Goal: Task Accomplishment & Management: Complete application form

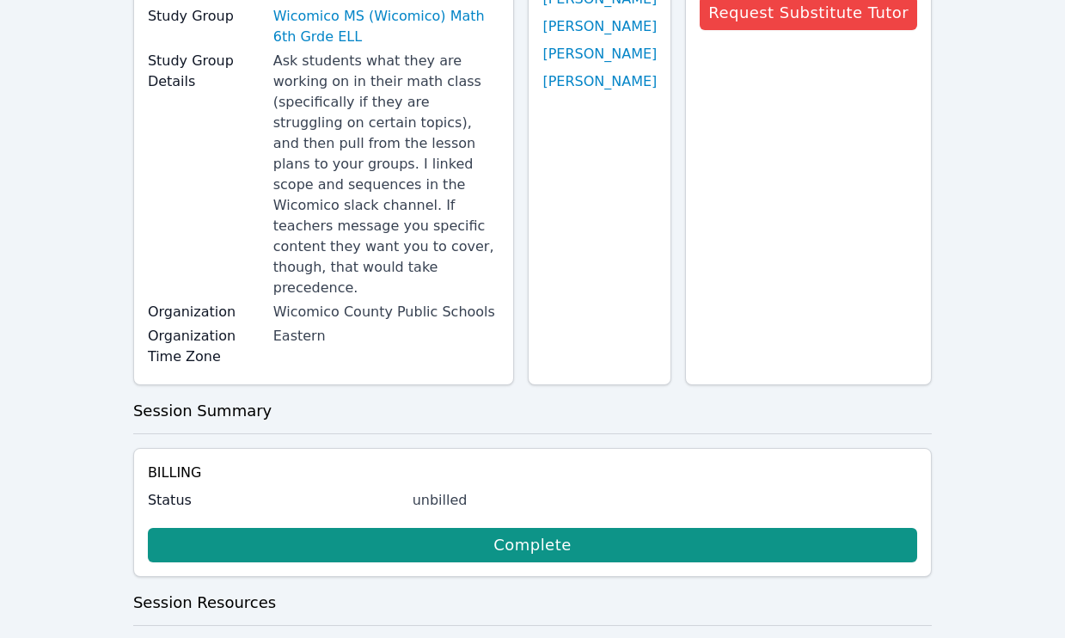
scroll to position [306, 0]
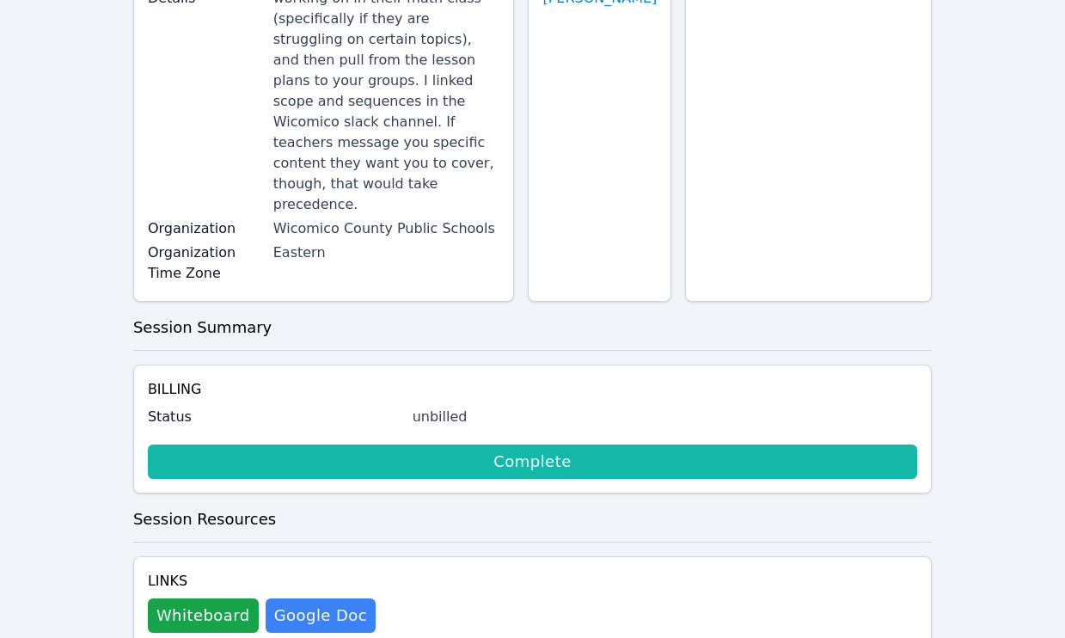
click at [535, 451] on link "Complete" at bounding box center [533, 462] width 770 height 34
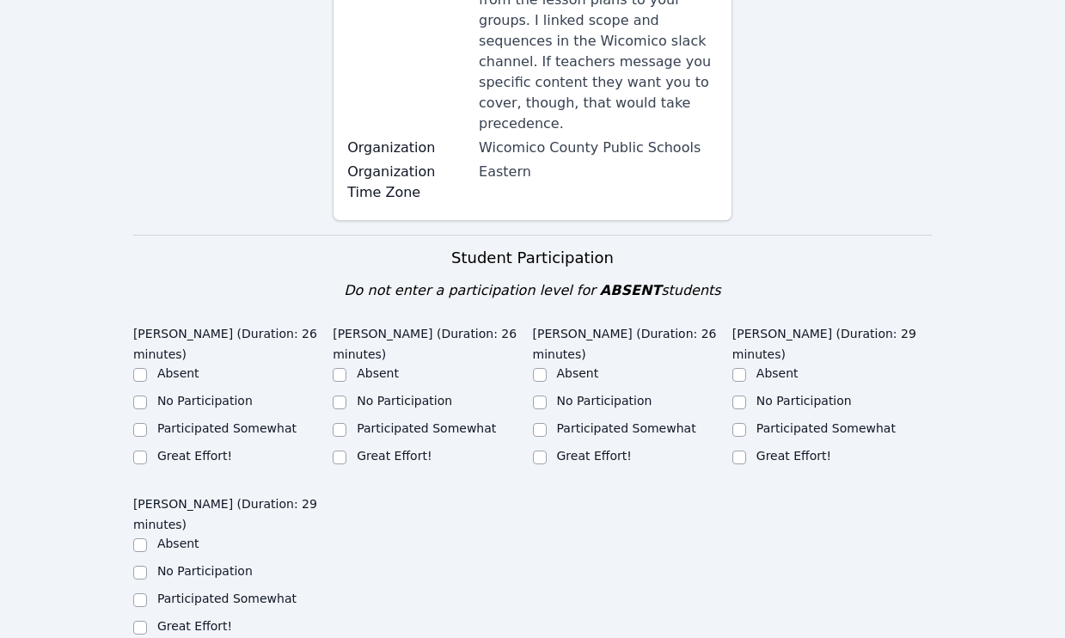
scroll to position [413, 0]
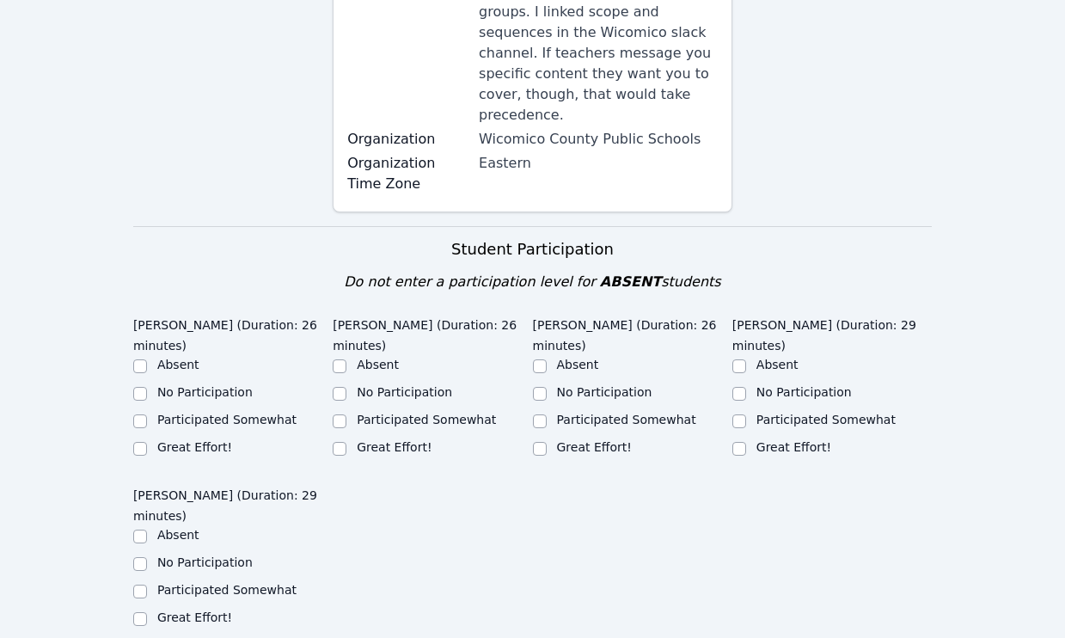
click at [181, 440] on label "Great Effort!" at bounding box center [194, 447] width 75 height 14
click at [147, 442] on input "Great Effort!" at bounding box center [140, 449] width 14 height 14
checkbox input "true"
click at [357, 440] on label "Great Effort!" at bounding box center [394, 447] width 75 height 14
click at [347, 442] on input "Great Effort!" at bounding box center [340, 449] width 14 height 14
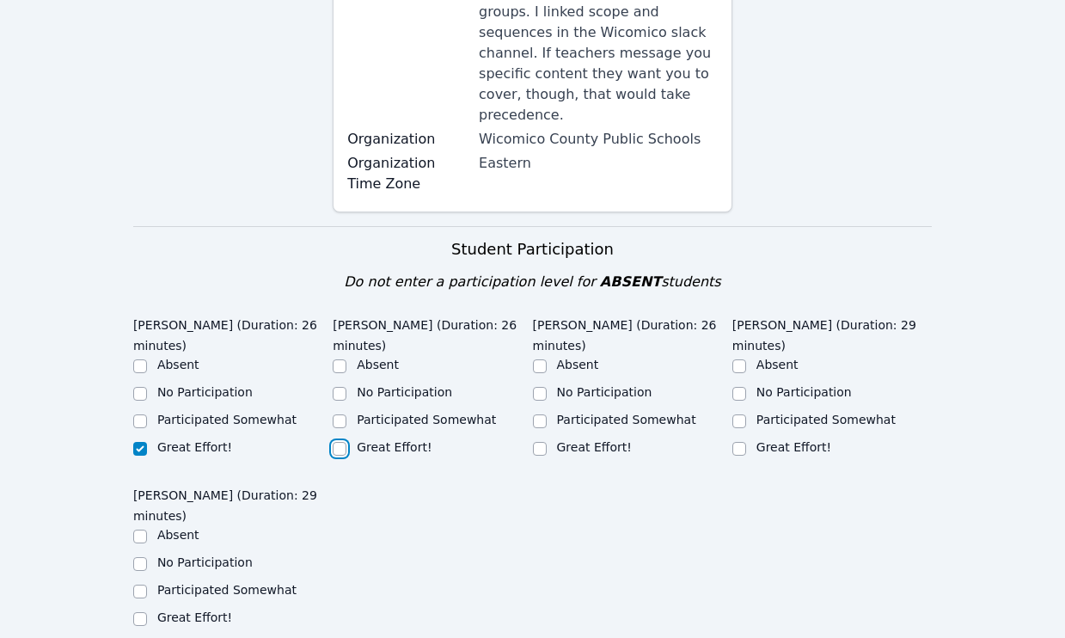
checkbox input "true"
click at [549, 439] on div "Great Effort!" at bounding box center [632, 449] width 199 height 21
click at [731, 439] on div "Great Effort!" at bounding box center [632, 449] width 199 height 21
click at [733, 442] on input "Great Effort!" at bounding box center [740, 449] width 14 height 14
checkbox input "true"
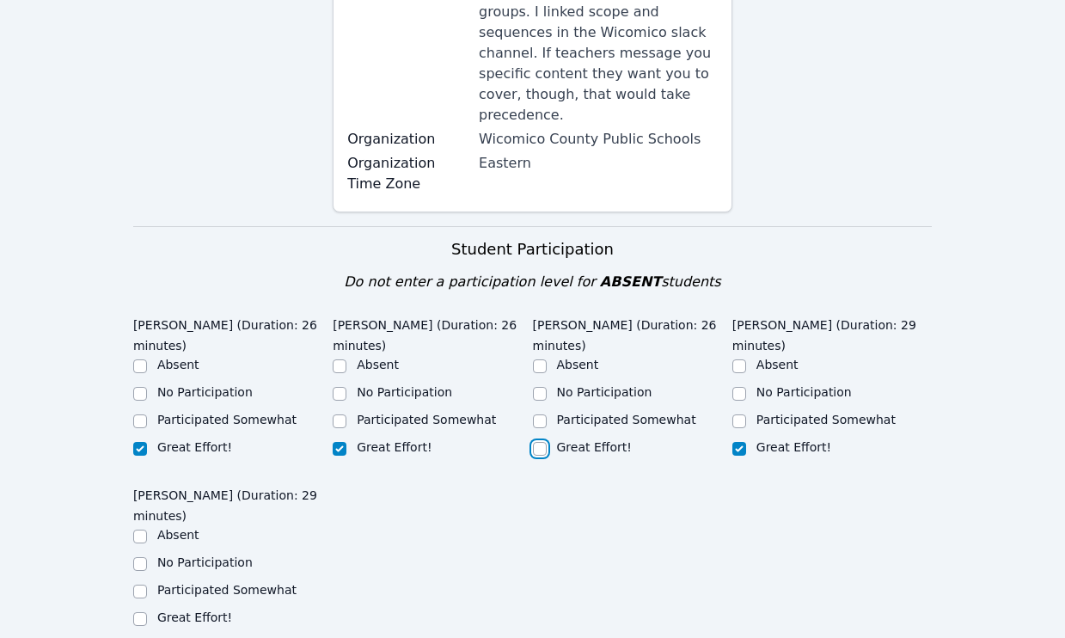
click at [537, 442] on input "Great Effort!" at bounding box center [540, 449] width 14 height 14
checkbox input "true"
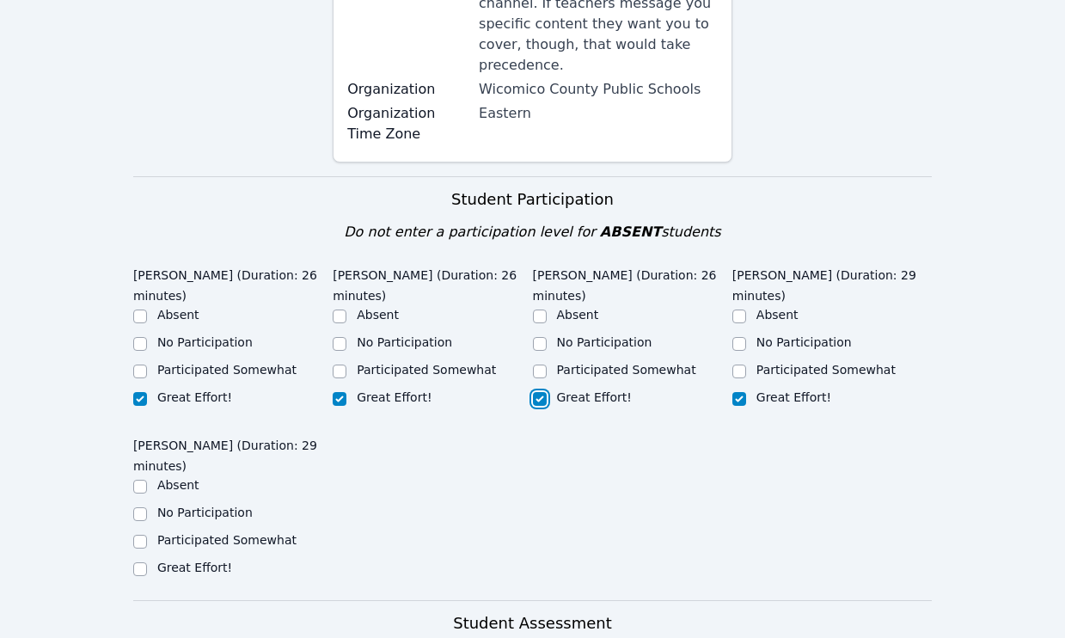
scroll to position [467, 0]
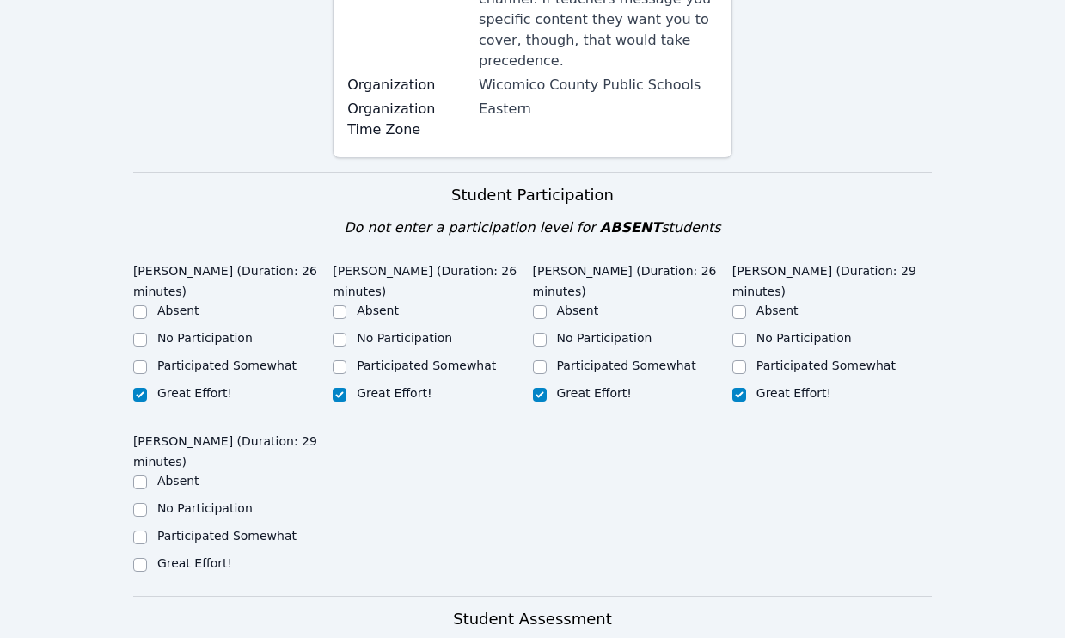
click at [142, 555] on div at bounding box center [140, 565] width 14 height 21
click at [145, 558] on input "Great Effort!" at bounding box center [140, 565] width 14 height 14
checkbox input "true"
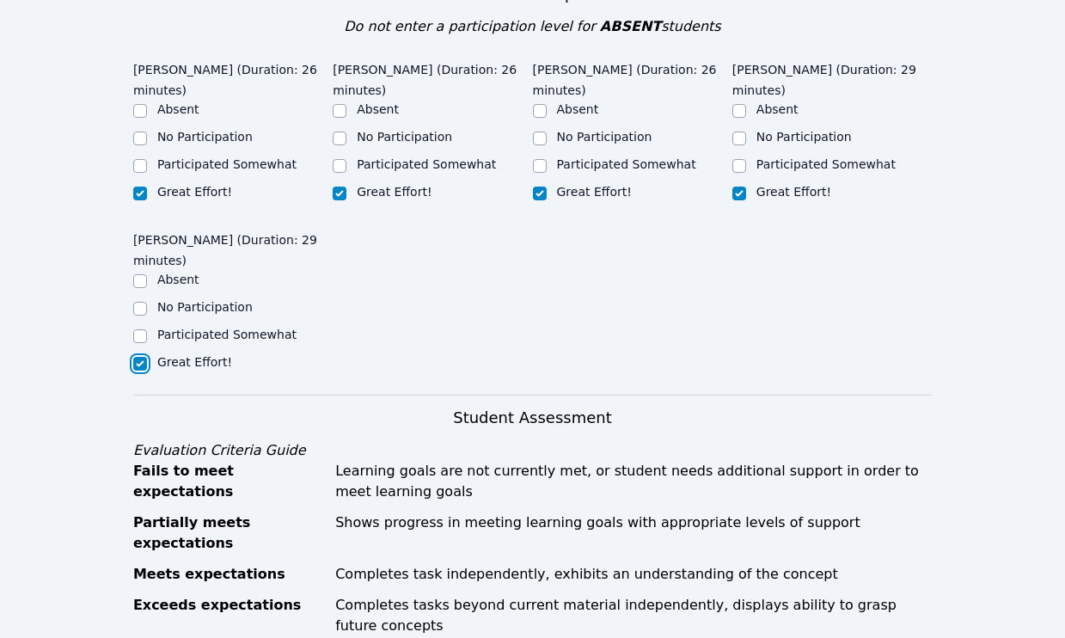
scroll to position [1091, 0]
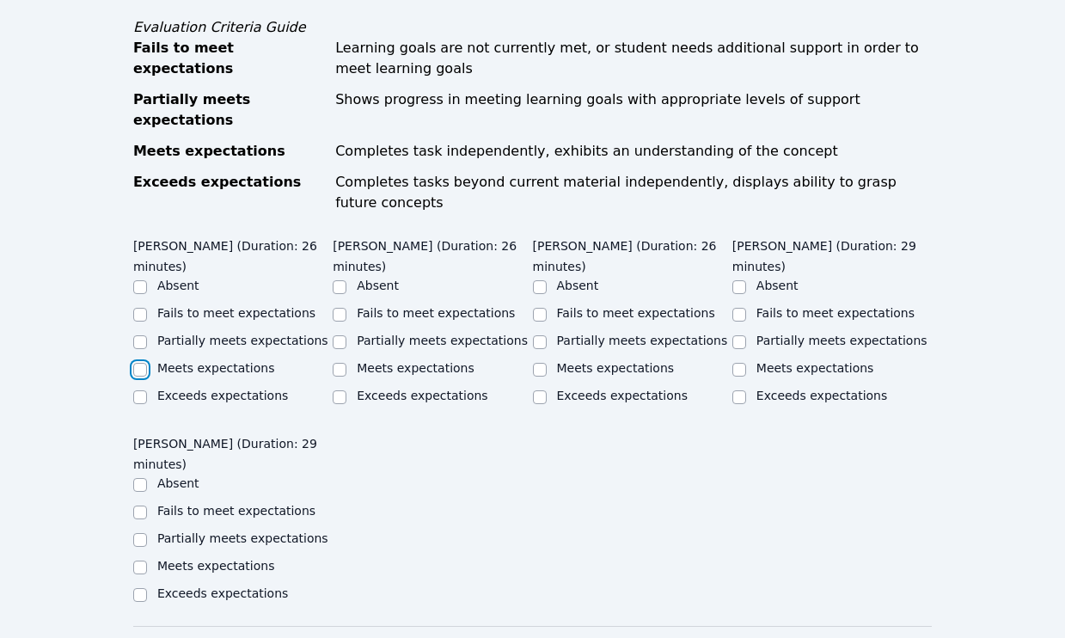
click at [144, 363] on input "Meets expectations" at bounding box center [140, 370] width 14 height 14
checkbox input "true"
click at [144, 335] on input "Partially meets expectations" at bounding box center [140, 342] width 14 height 14
checkbox input "true"
checkbox input "false"
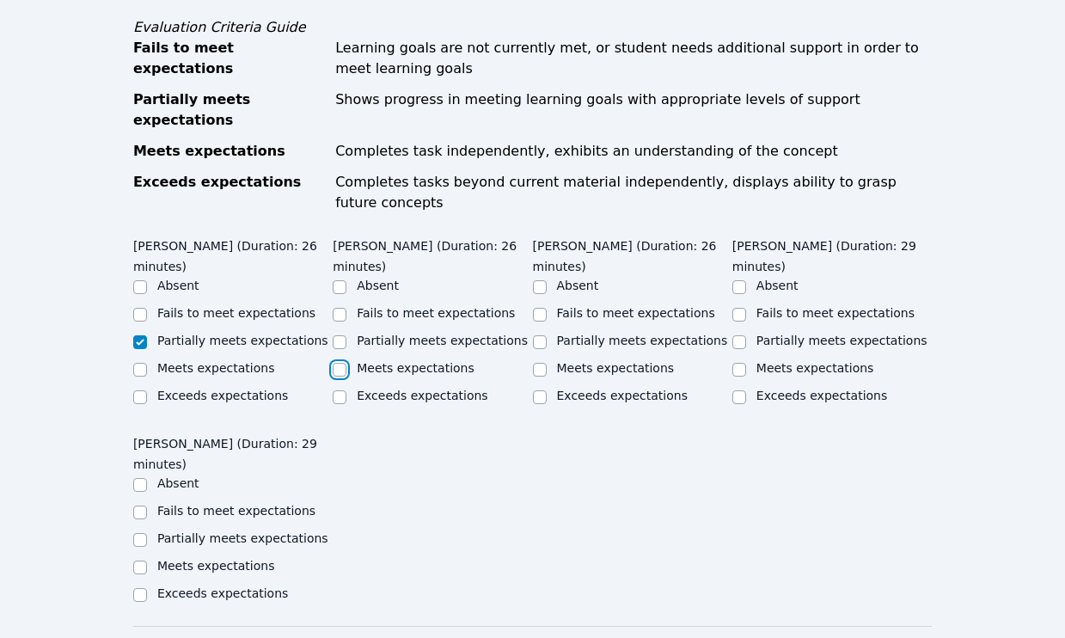
click at [341, 363] on input "Meets expectations" at bounding box center [340, 370] width 14 height 14
checkbox input "true"
click at [543, 335] on input "Partially meets expectations" at bounding box center [540, 342] width 14 height 14
checkbox input "true"
drag, startPoint x: 739, startPoint y: 333, endPoint x: 730, endPoint y: 336, distance: 9.3
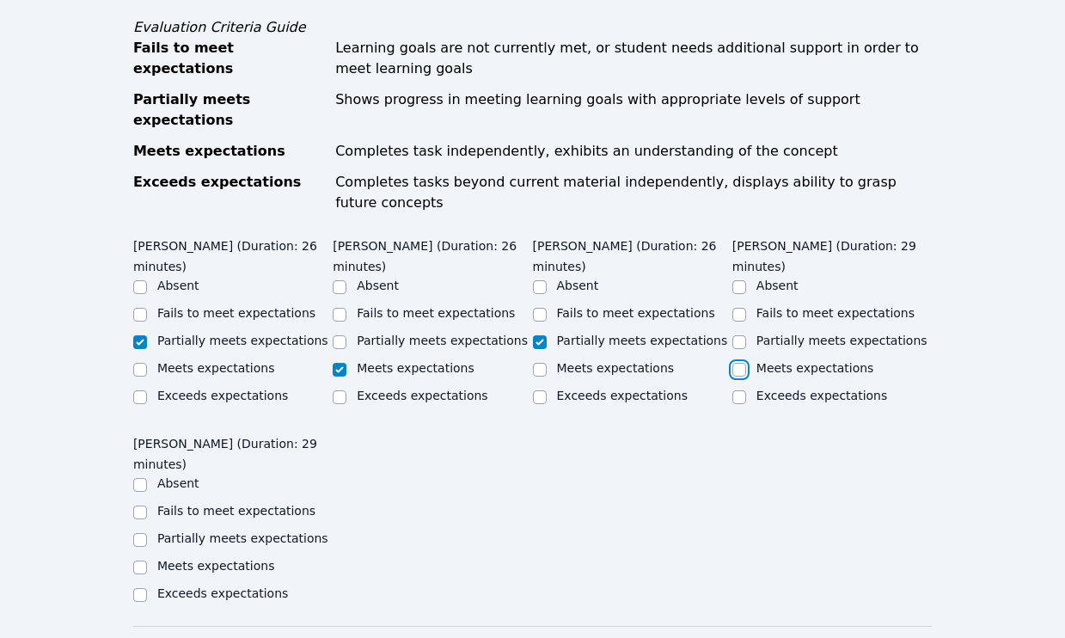
click at [739, 363] on input "Meets expectations" at bounding box center [740, 370] width 14 height 14
checkbox input "true"
click at [141, 533] on input "Partially meets expectations" at bounding box center [140, 540] width 14 height 14
checkbox input "true"
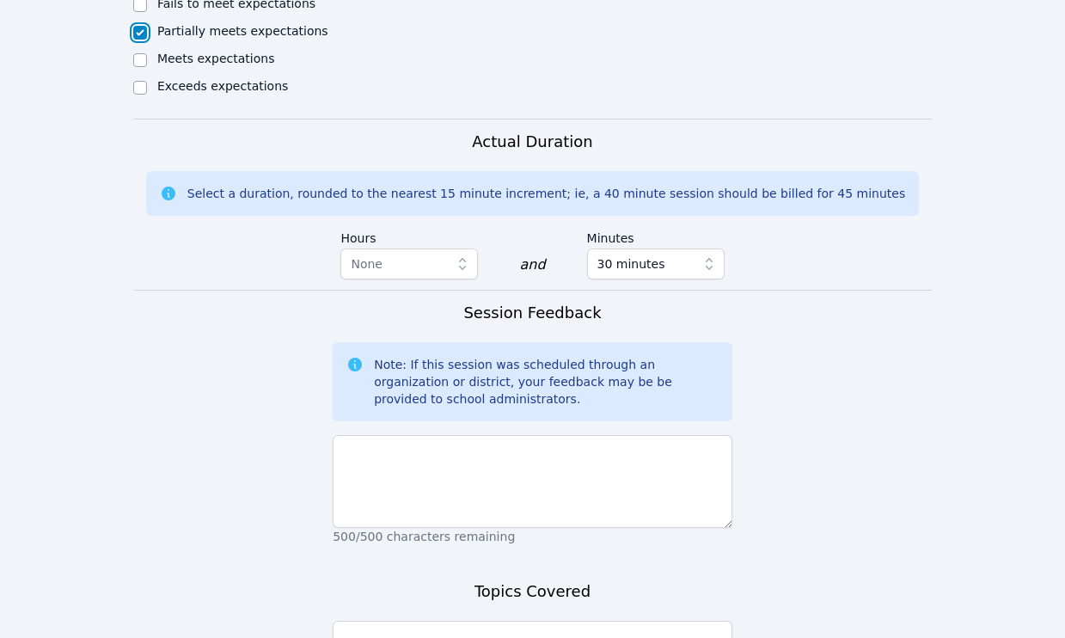
scroll to position [1611, 0]
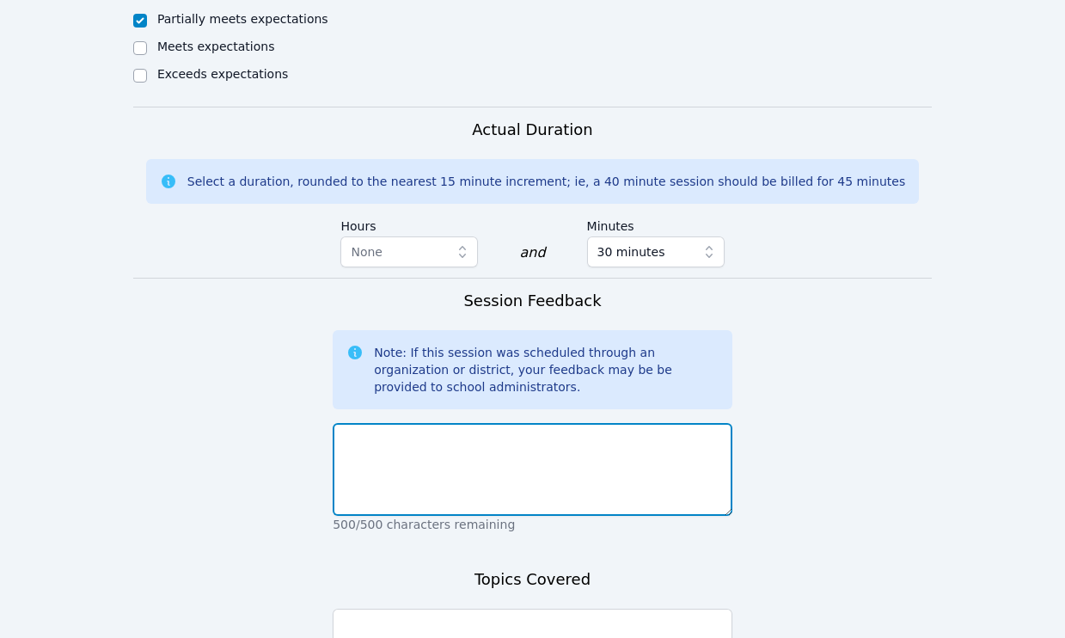
click at [511, 423] on textarea at bounding box center [533, 469] width 400 height 93
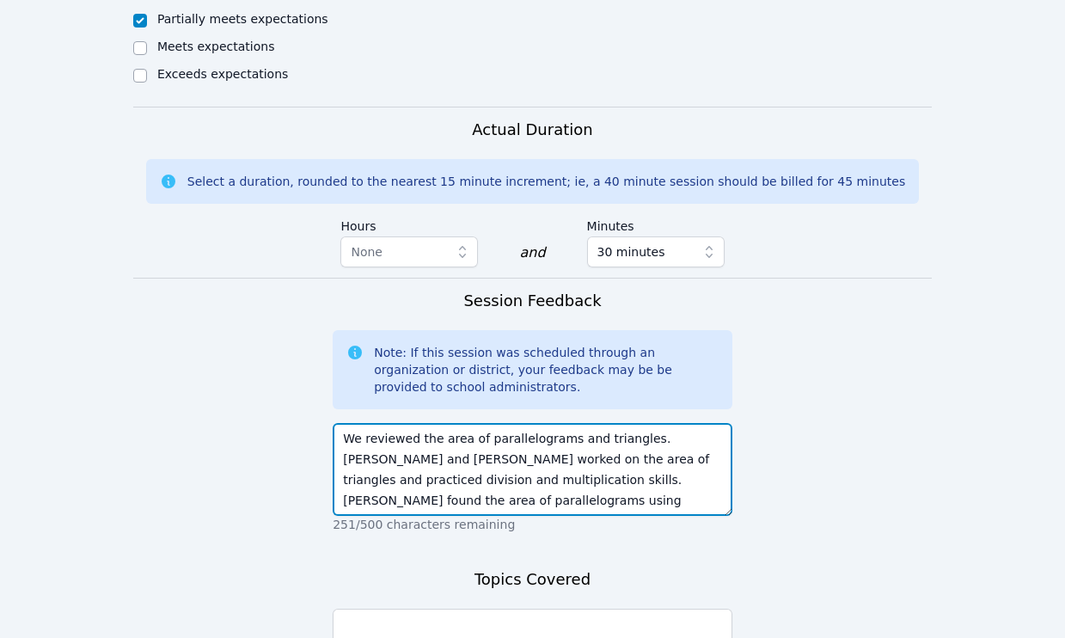
click at [673, 469] on textarea "We reviewed the area of parallelograms and triangles. Yeslhy and Joao worked on…" at bounding box center [533, 469] width 400 height 93
click at [514, 439] on textarea "We reviewed the area of parallelograms and triangles. Yeslhy and Joao worked on…" at bounding box center [533, 469] width 400 height 93
click at [618, 458] on textarea "We reviewed the area of parallelograms and triangles. Yeslhy and Joao worked on…" at bounding box center [533, 469] width 400 height 93
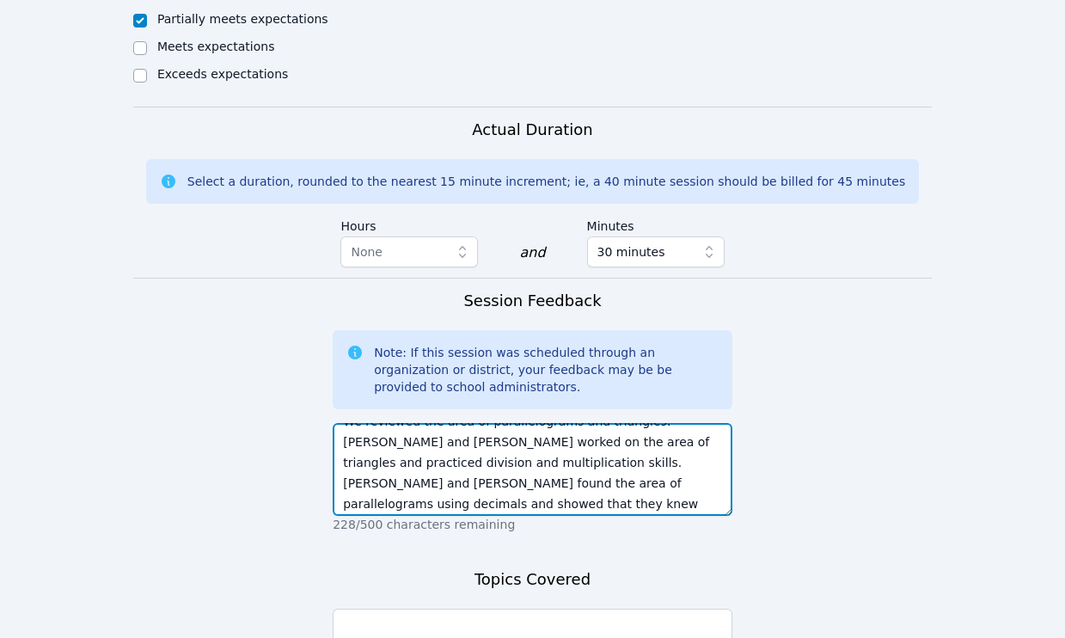
scroll to position [21, 0]
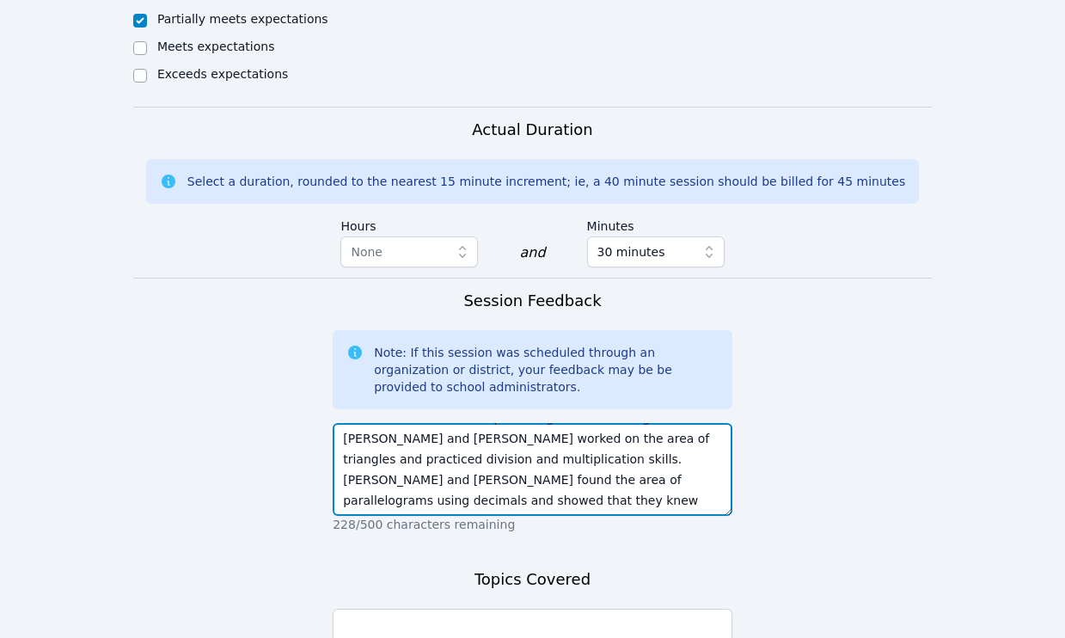
click at [525, 456] on textarea "We reviewed the area of parallelograms and triangles. Yeslhy and Joao worked on…" at bounding box center [533, 469] width 400 height 93
click at [555, 433] on textarea "We reviewed the area of parallelograms and triangles. Yeslhy and Joao worked on…" at bounding box center [533, 469] width 400 height 93
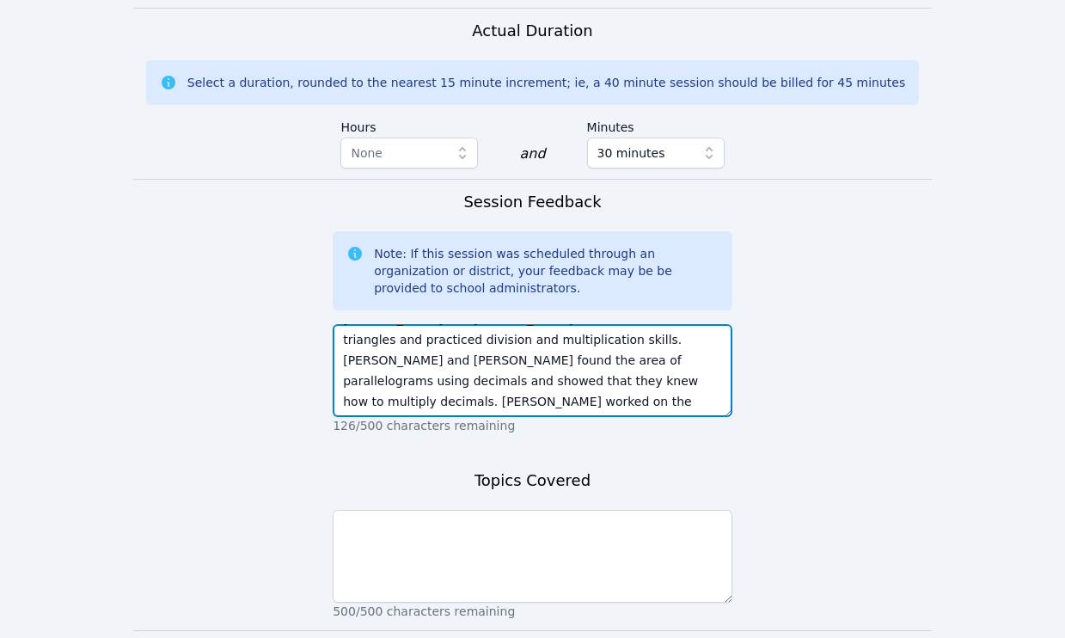
scroll to position [1792, 0]
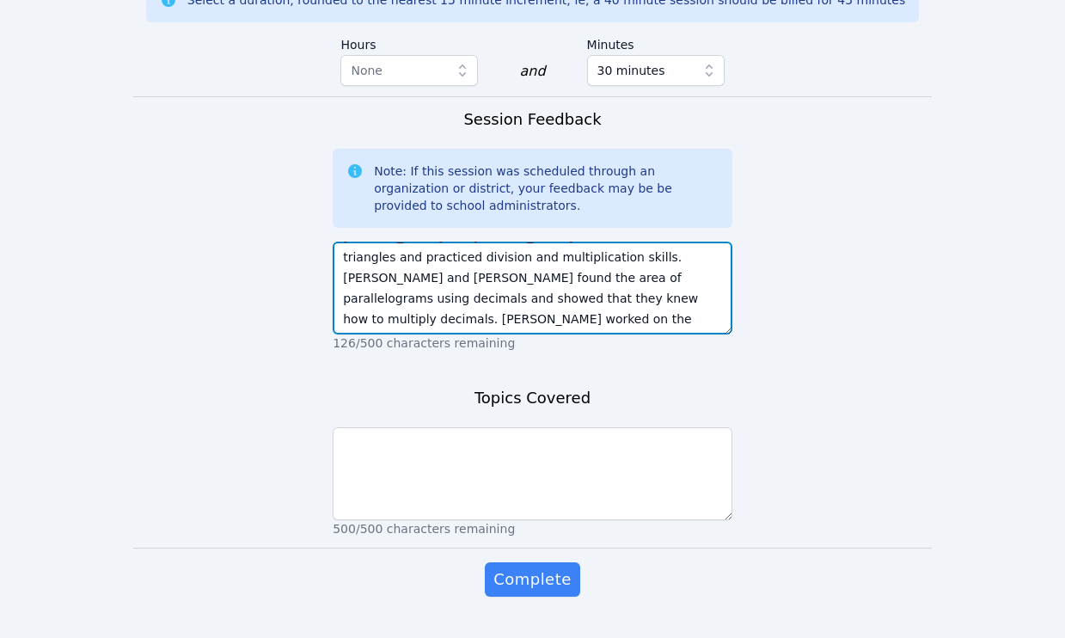
type textarea "We reviewed the area of parallelograms and triangles. Yeslhy and Joao worked on…"
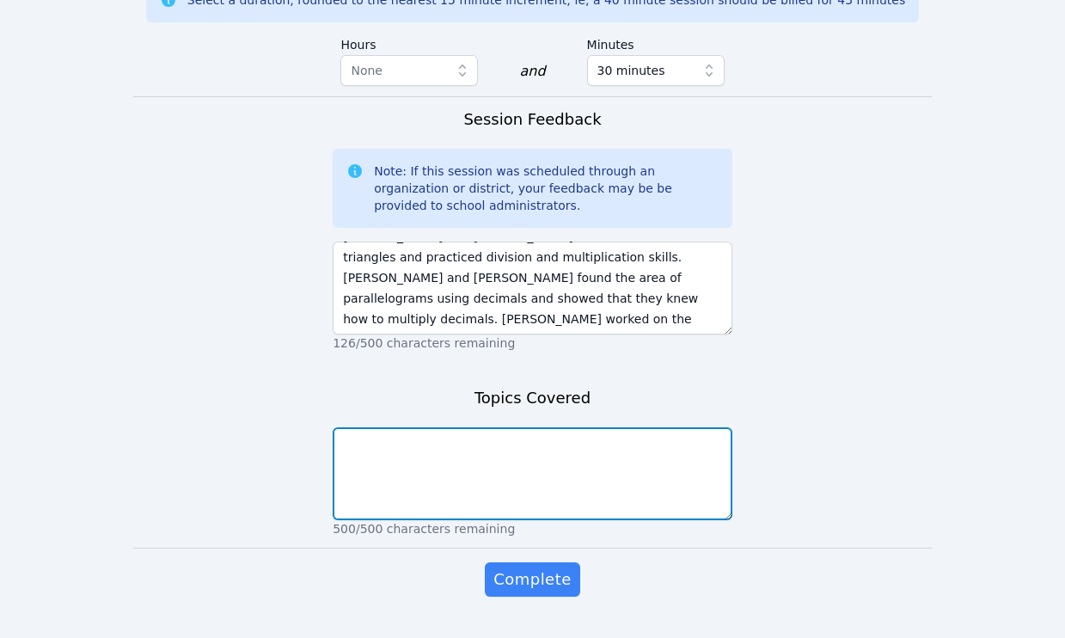
click at [506, 427] on textarea at bounding box center [533, 473] width 400 height 93
paste textarea "We reviewed the area of parallelograms and triangles. Yeslhy and Joao worked on…"
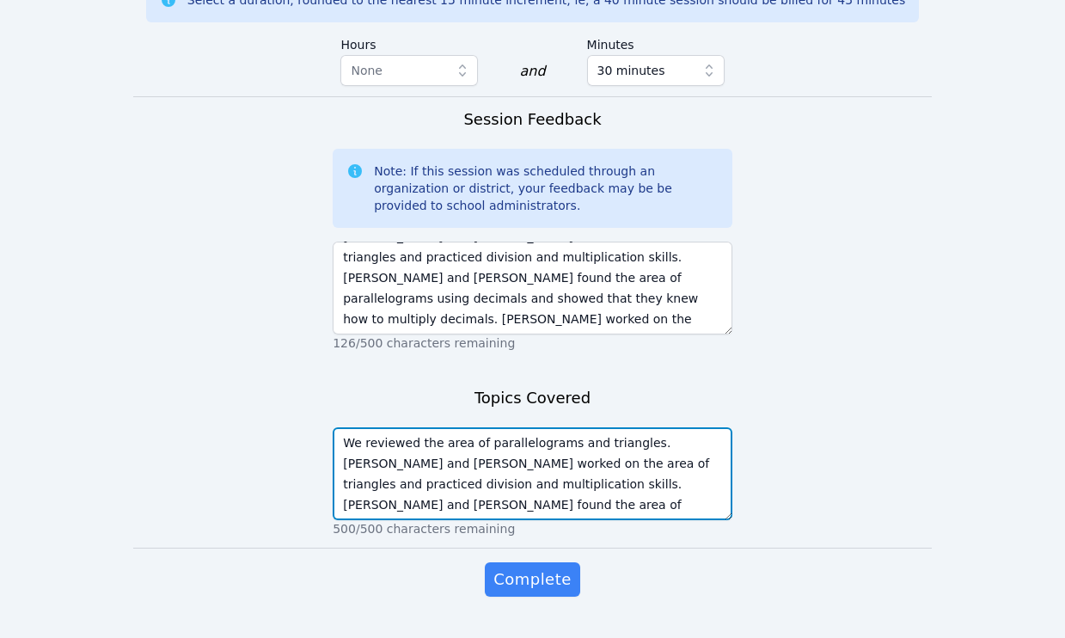
scroll to position [33, 0]
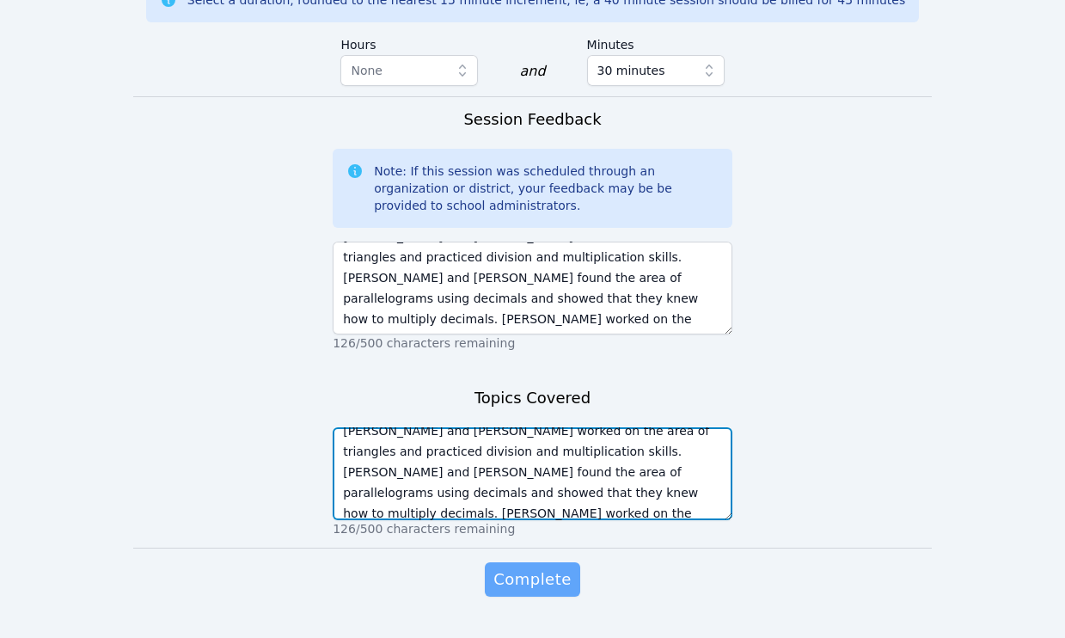
type textarea "We reviewed the area of parallelograms and triangles. Yeslhy and Joao worked on…"
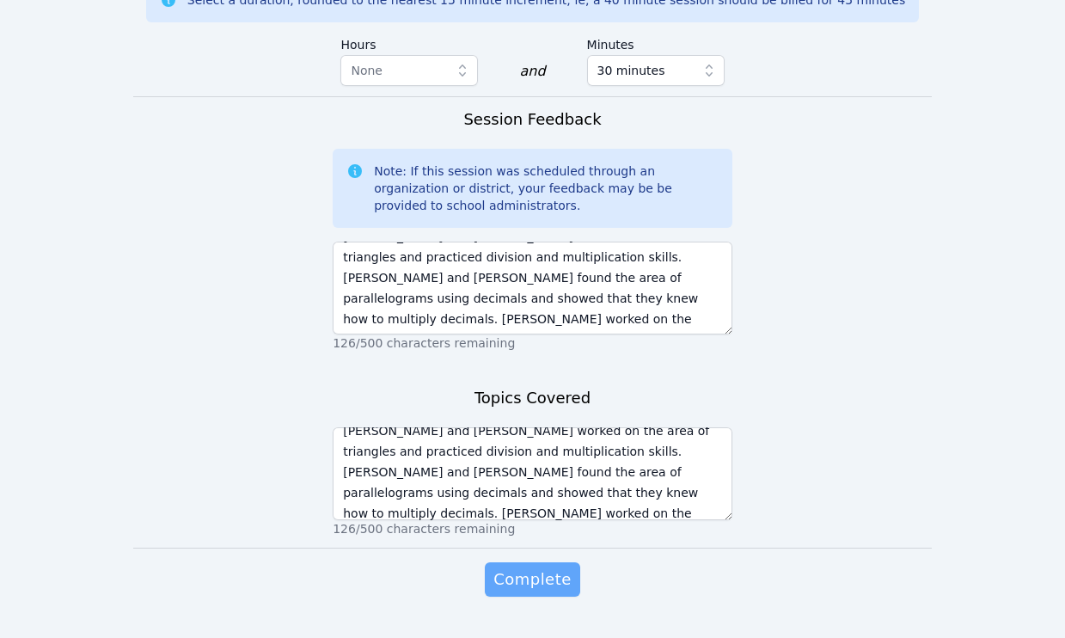
drag, startPoint x: 537, startPoint y: 536, endPoint x: 548, endPoint y: 539, distance: 10.9
click at [539, 568] on span "Complete" at bounding box center [532, 580] width 77 height 24
